Goal: Task Accomplishment & Management: Use online tool/utility

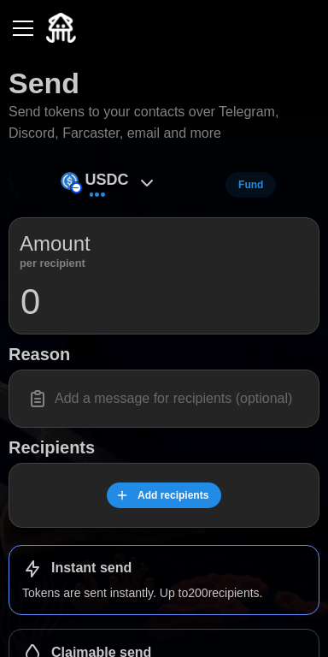
click at [258, 189] on span "Fund" at bounding box center [251, 185] width 25 height 24
click at [127, 190] on div "USDC" at bounding box center [109, 185] width 114 height 38
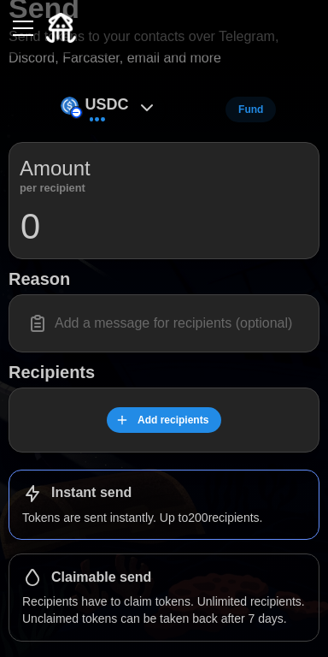
scroll to position [118, 0]
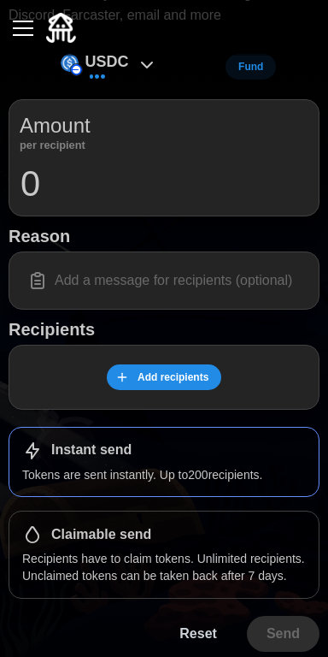
click at [251, 540] on div "Claimable send" at bounding box center [164, 534] width 284 height 21
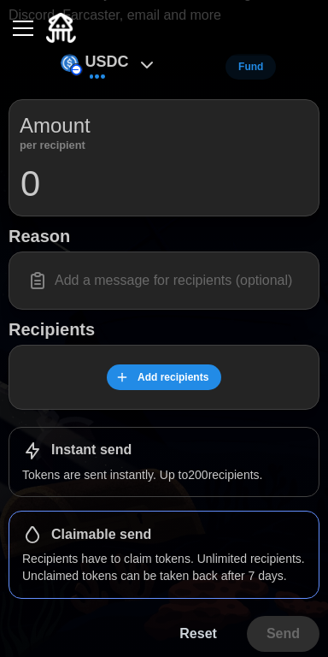
click at [257, 457] on div "Instant send" at bounding box center [164, 450] width 284 height 21
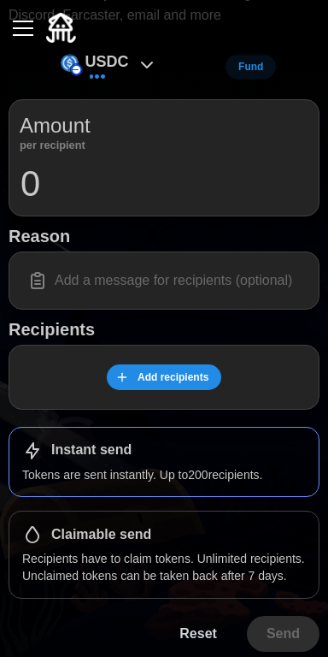
click at [225, 542] on div "Claimable send Recipients have to claim tokens. Unlimited recipients. Unclaimed…" at bounding box center [164, 554] width 311 height 88
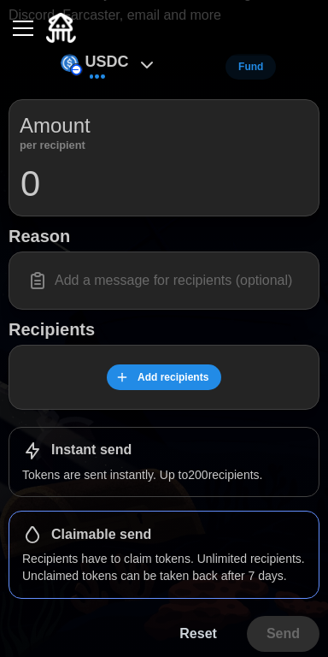
scroll to position [0, 0]
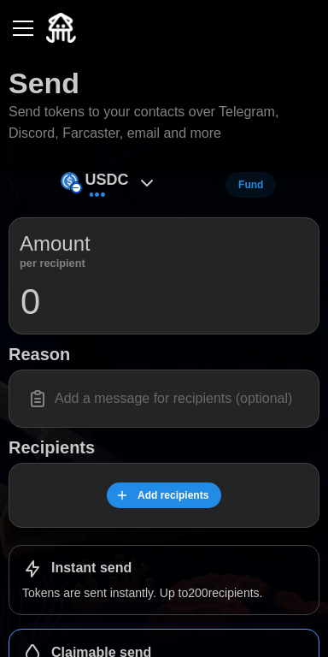
click at [29, 39] on button "button" at bounding box center [23, 28] width 29 height 29
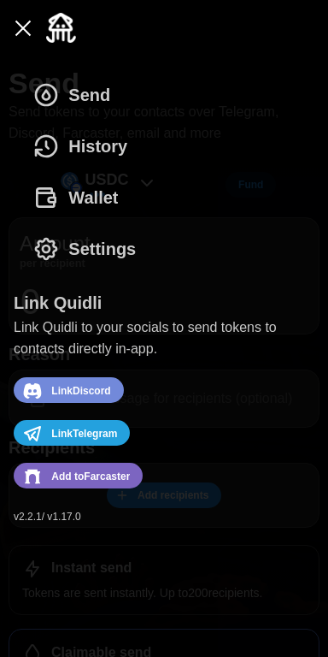
click at [97, 209] on span "Wallet" at bounding box center [93, 198] width 50 height 50
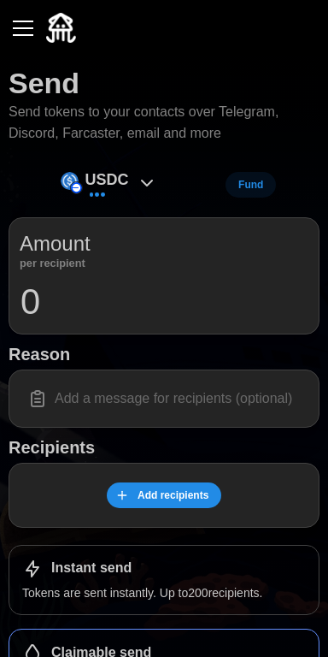
click at [34, 22] on button "button" at bounding box center [23, 28] width 29 height 29
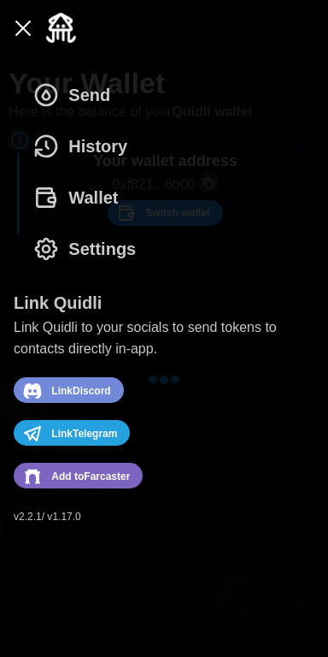
click at [44, 487] on span "Add to [GEOGRAPHIC_DATA]" at bounding box center [76, 476] width 108 height 22
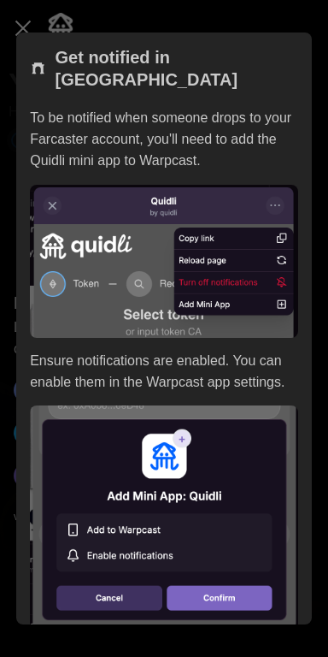
click at [246, 577] on img at bounding box center [164, 518] width 268 height 227
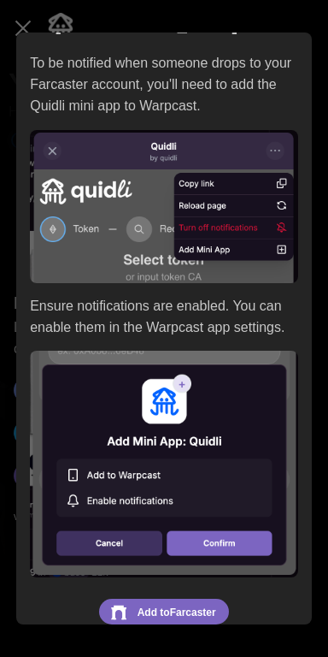
click at [199, 601] on span "Add to [GEOGRAPHIC_DATA]" at bounding box center [177, 612] width 79 height 22
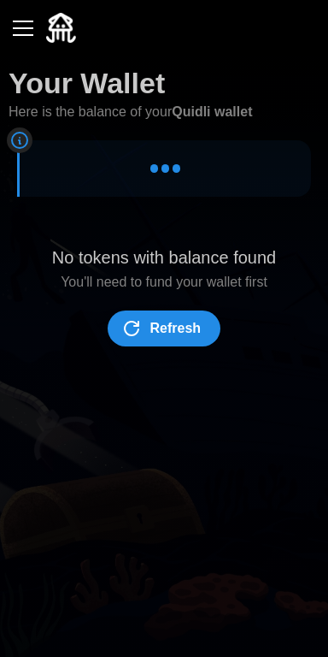
click at [139, 336] on icon "dots" at bounding box center [131, 328] width 21 height 21
click at [126, 325] on icon "dots" at bounding box center [131, 328] width 21 height 21
click at [27, 31] on button "button" at bounding box center [23, 28] width 29 height 29
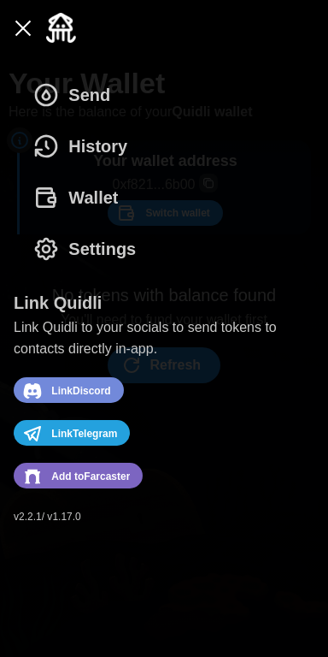
click at [59, 142] on icon "dots" at bounding box center [45, 146] width 27 height 27
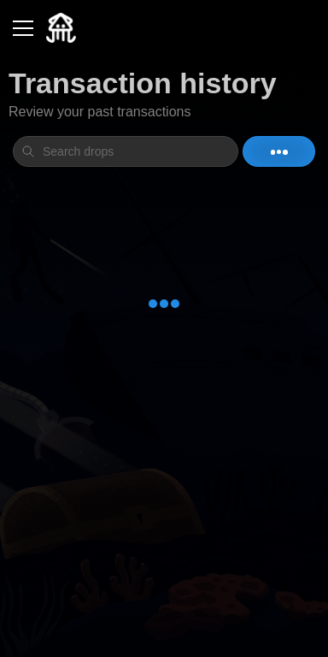
click at [16, 40] on button "button" at bounding box center [23, 28] width 29 height 29
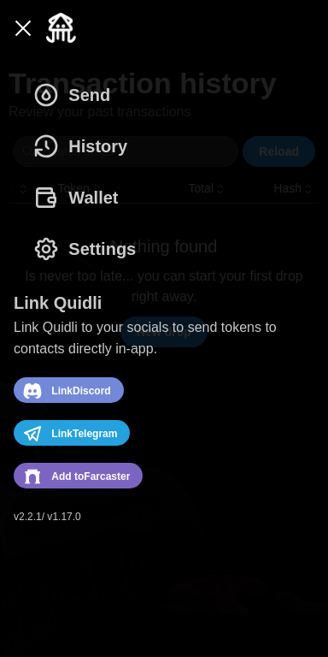
click at [69, 206] on span "Wallet" at bounding box center [93, 198] width 50 height 50
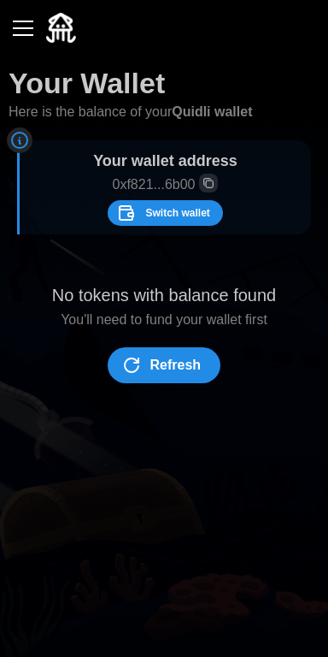
click at [17, 55] on div at bounding box center [164, 28] width 311 height 56
click at [17, 27] on div "button" at bounding box center [23, 28] width 21 height 2
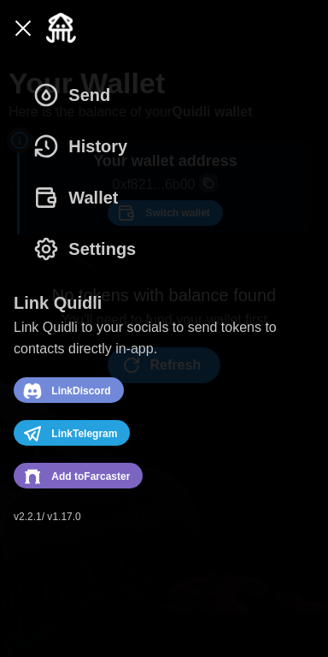
click at [51, 112] on span "Send" at bounding box center [71, 95] width 78 height 50
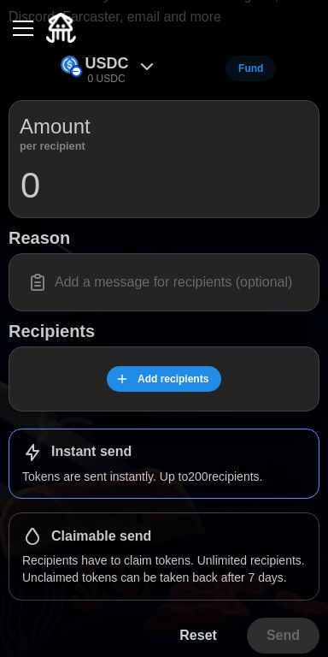
scroll to position [118, 0]
